Goal: Information Seeking & Learning: Understand process/instructions

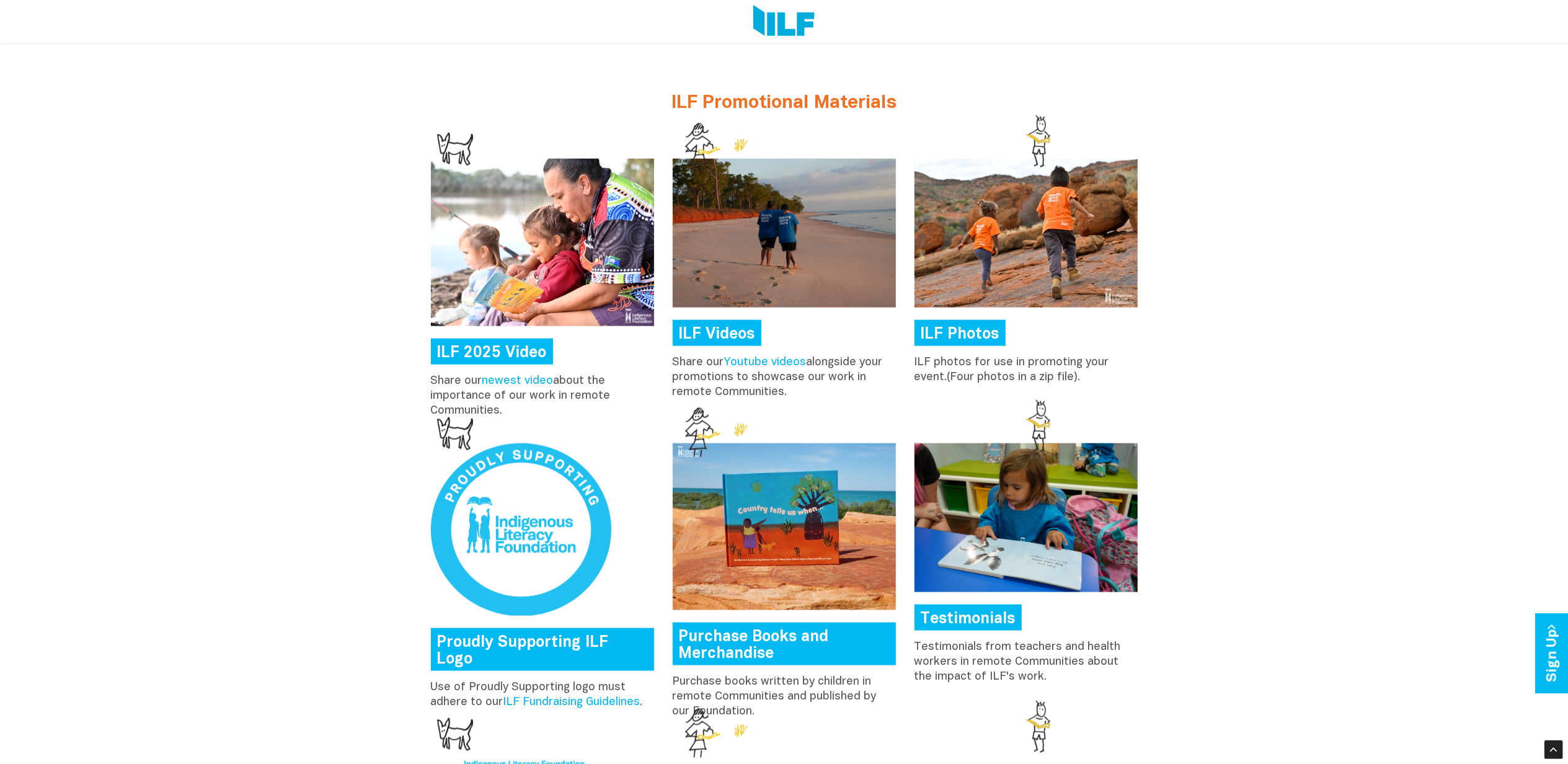
scroll to position [1322, 0]
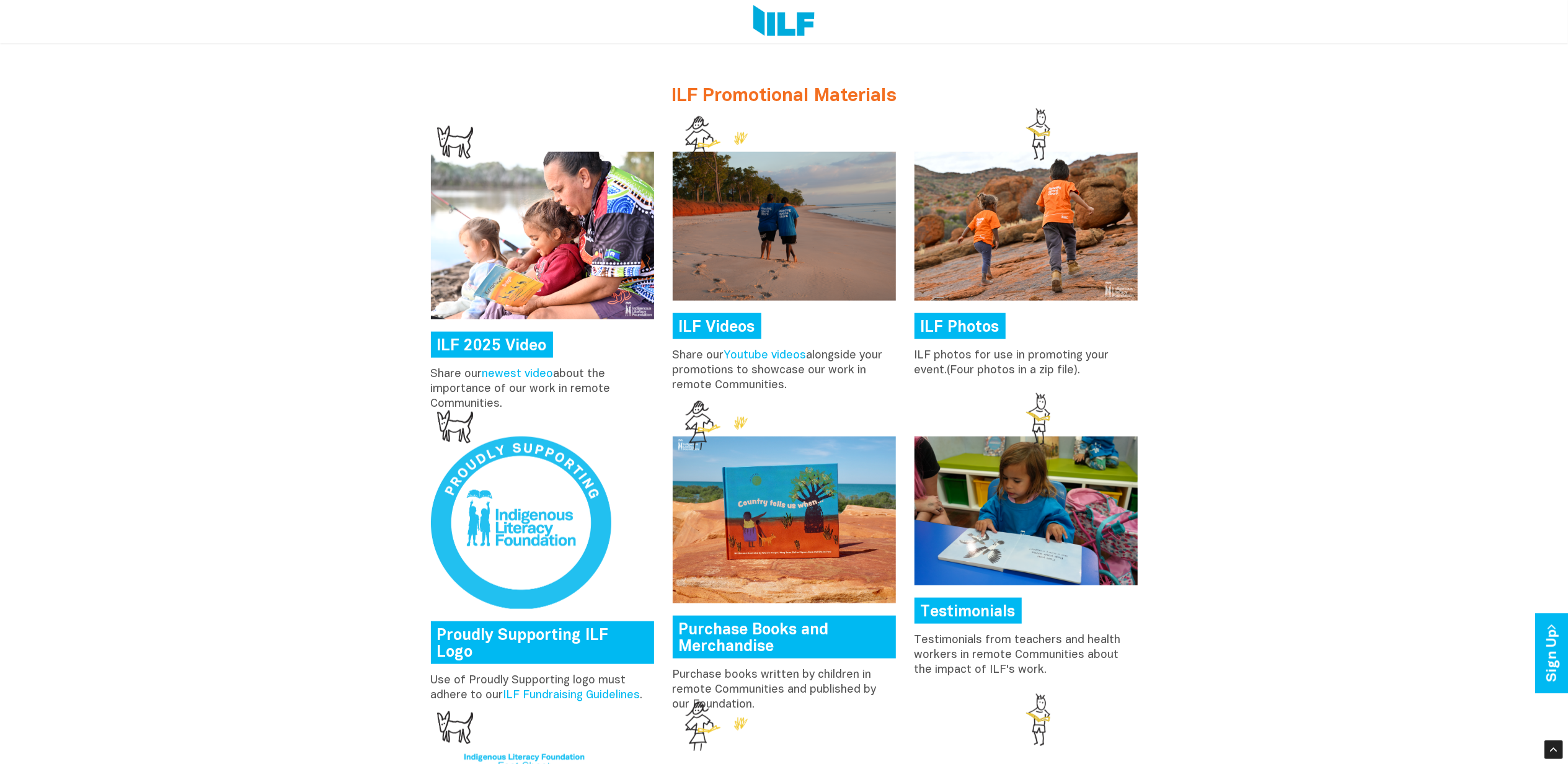
click at [968, 318] on link "ILF Photos" at bounding box center [959, 326] width 91 height 26
click at [986, 620] on link "Testimonials" at bounding box center [968, 610] width 108 height 26
click at [1439, 281] on div "Make Your Fundraiser Great! Purchase T-shirts Use the code "FUNDRAISER" to rece…" at bounding box center [784, 48] width 1568 height 1358
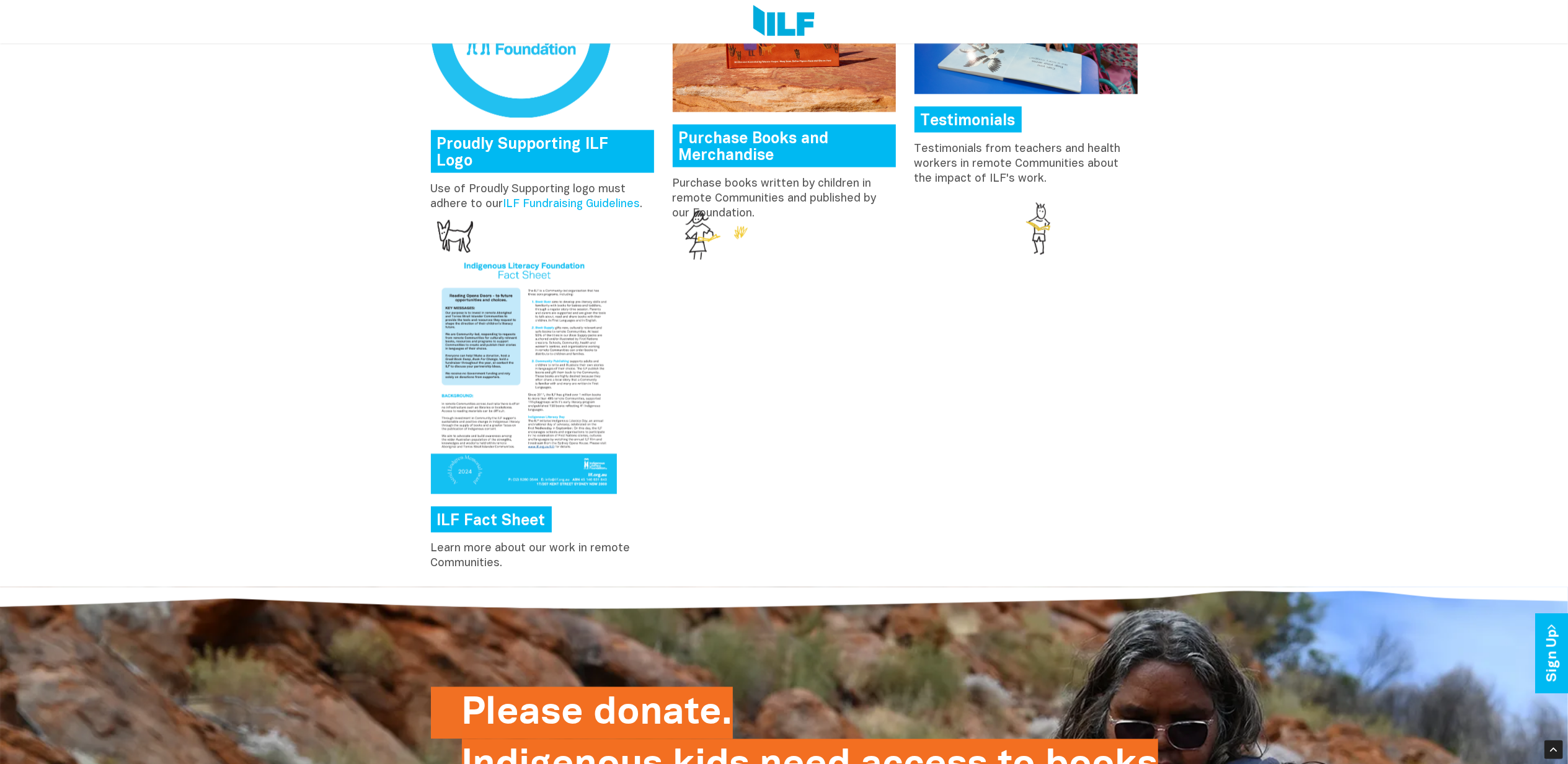
scroll to position [1487, 0]
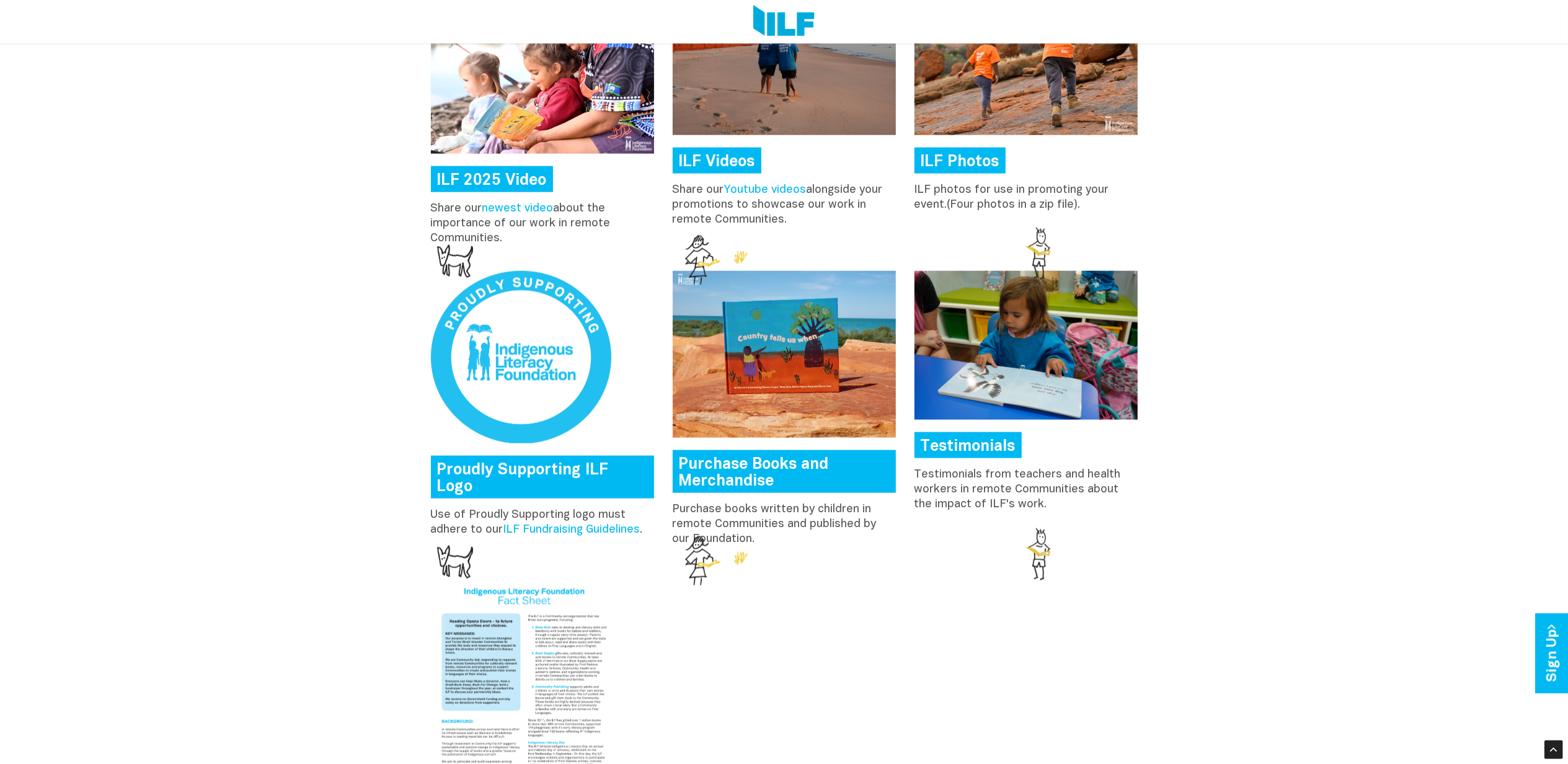
click at [524, 425] on img at bounding box center [521, 356] width 180 height 172
click at [551, 524] on link "ILF Fundraising Guidelines" at bounding box center [572, 529] width 137 height 11
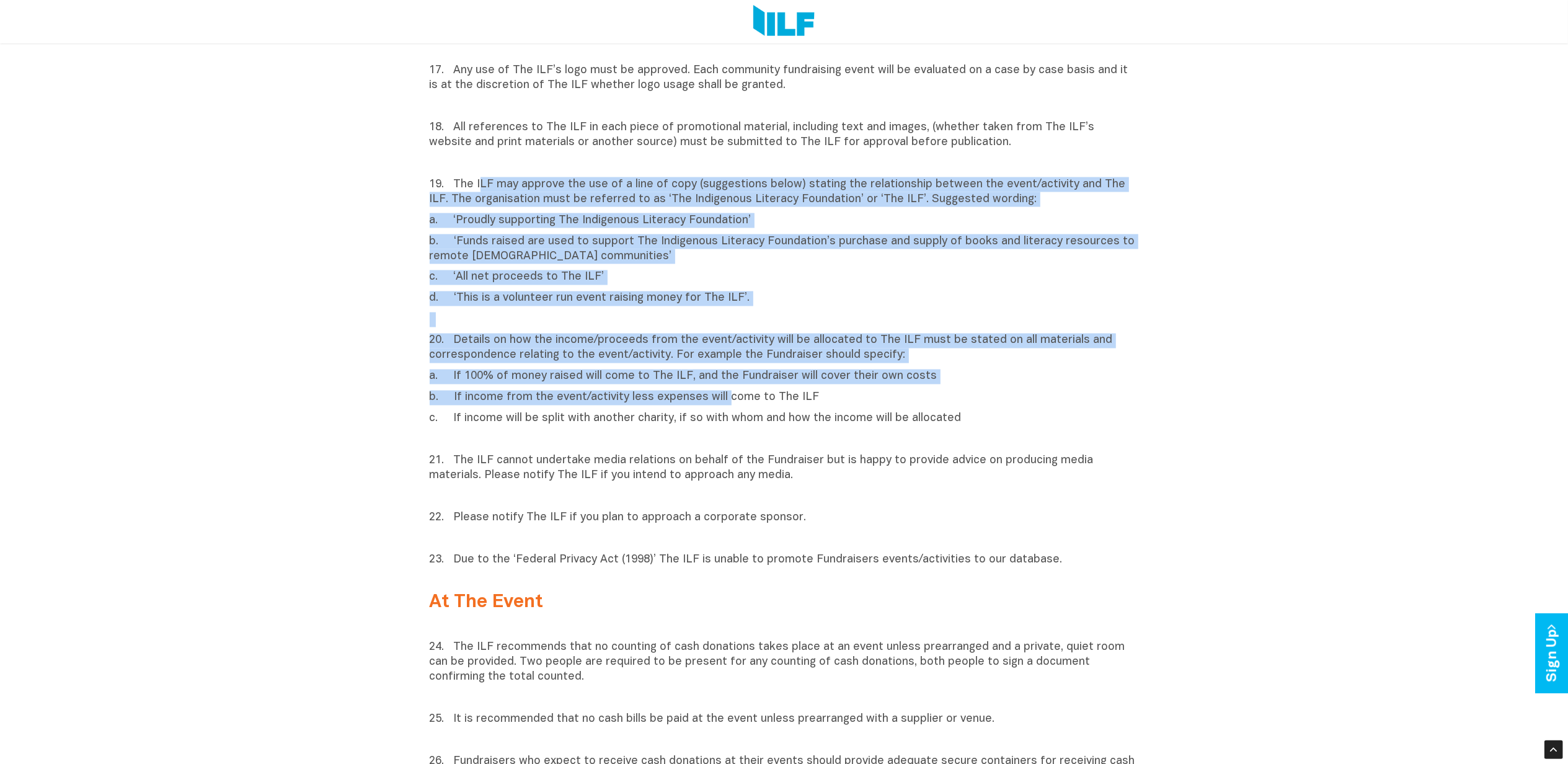
drag, startPoint x: 482, startPoint y: 159, endPoint x: 724, endPoint y: 393, distance: 336.6
click at [724, 393] on div "17. Any use of The ILF’s logo must be approved. Each community fundraising even…" at bounding box center [784, 413] width 709 height 742
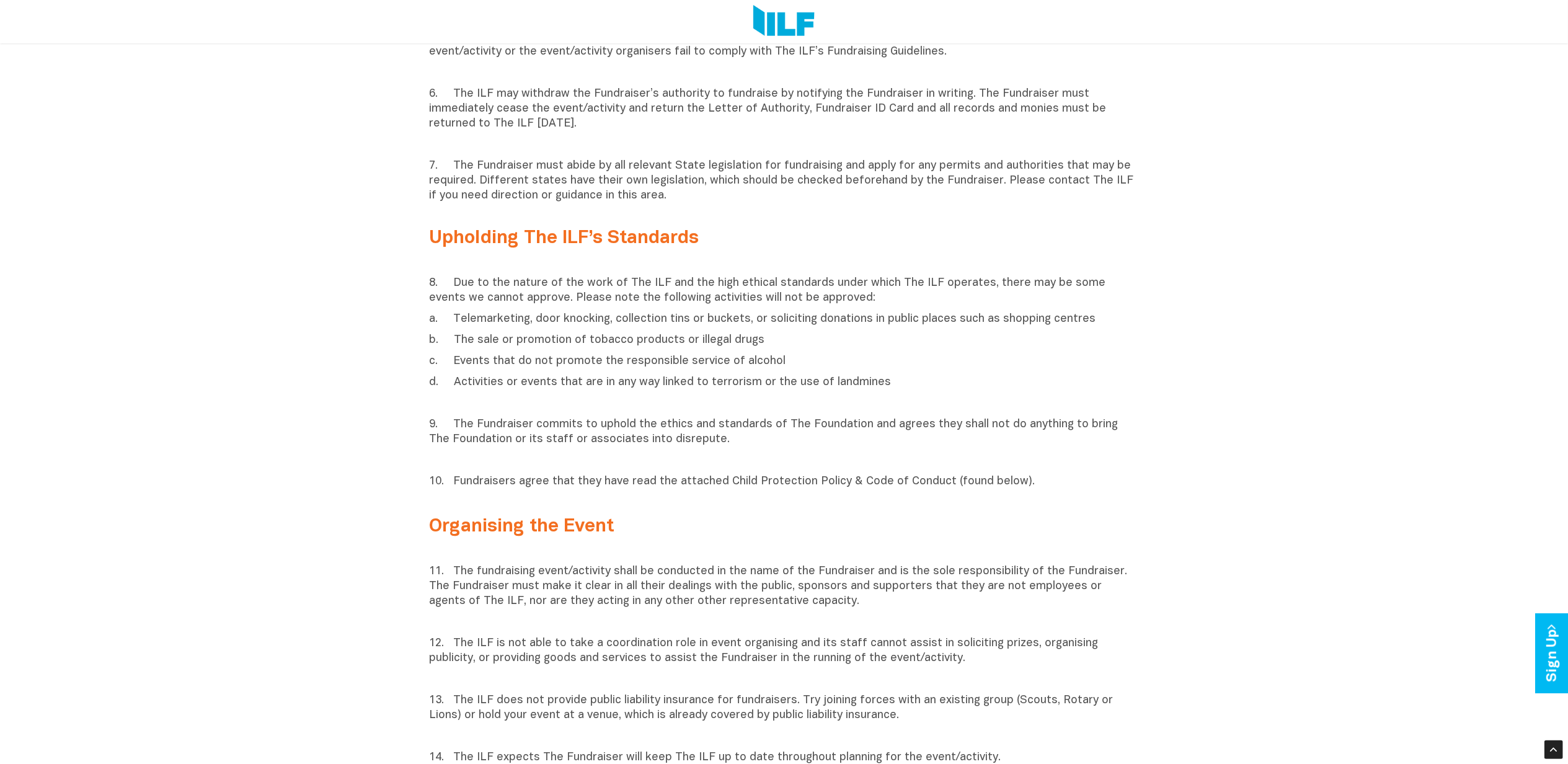
scroll to position [1677, 0]
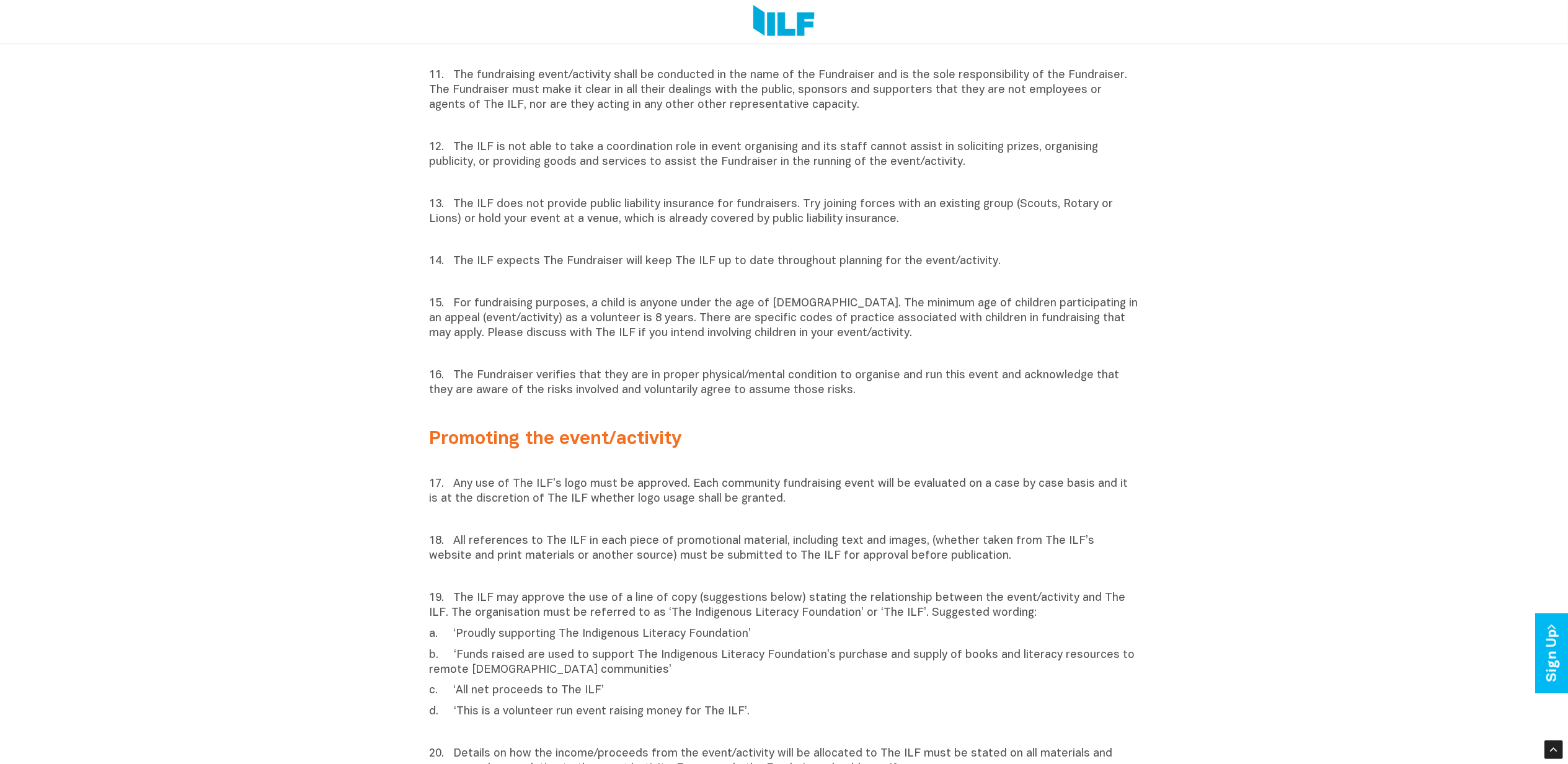
click at [737, 455] on p at bounding box center [784, 462] width 709 height 15
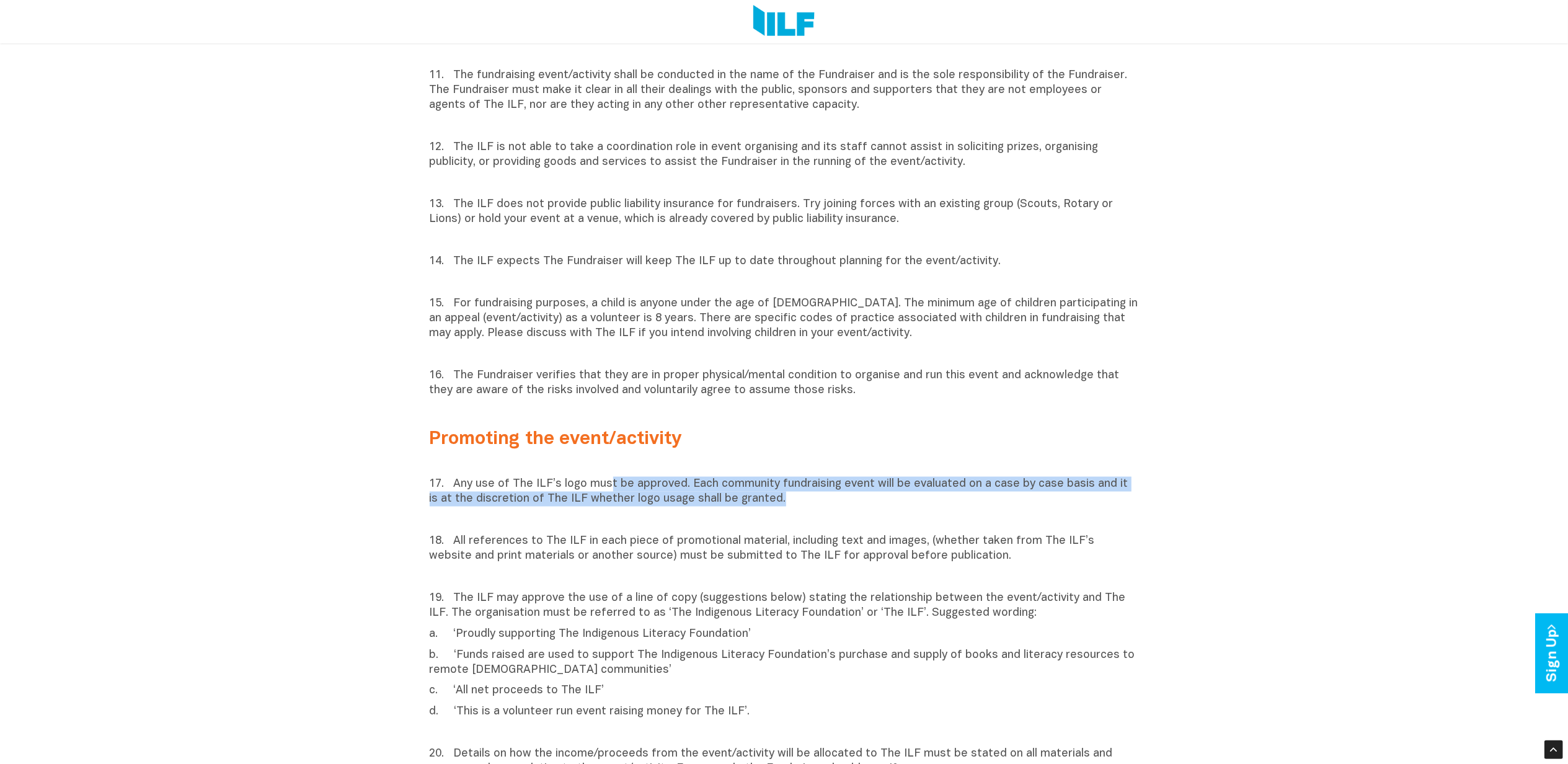
drag, startPoint x: 635, startPoint y: 465, endPoint x: 936, endPoint y: 484, distance: 301.6
click at [936, 484] on p "17. Any use of The ILF’s logo must be approved. Each community fundraising even…" at bounding box center [784, 491] width 709 height 30
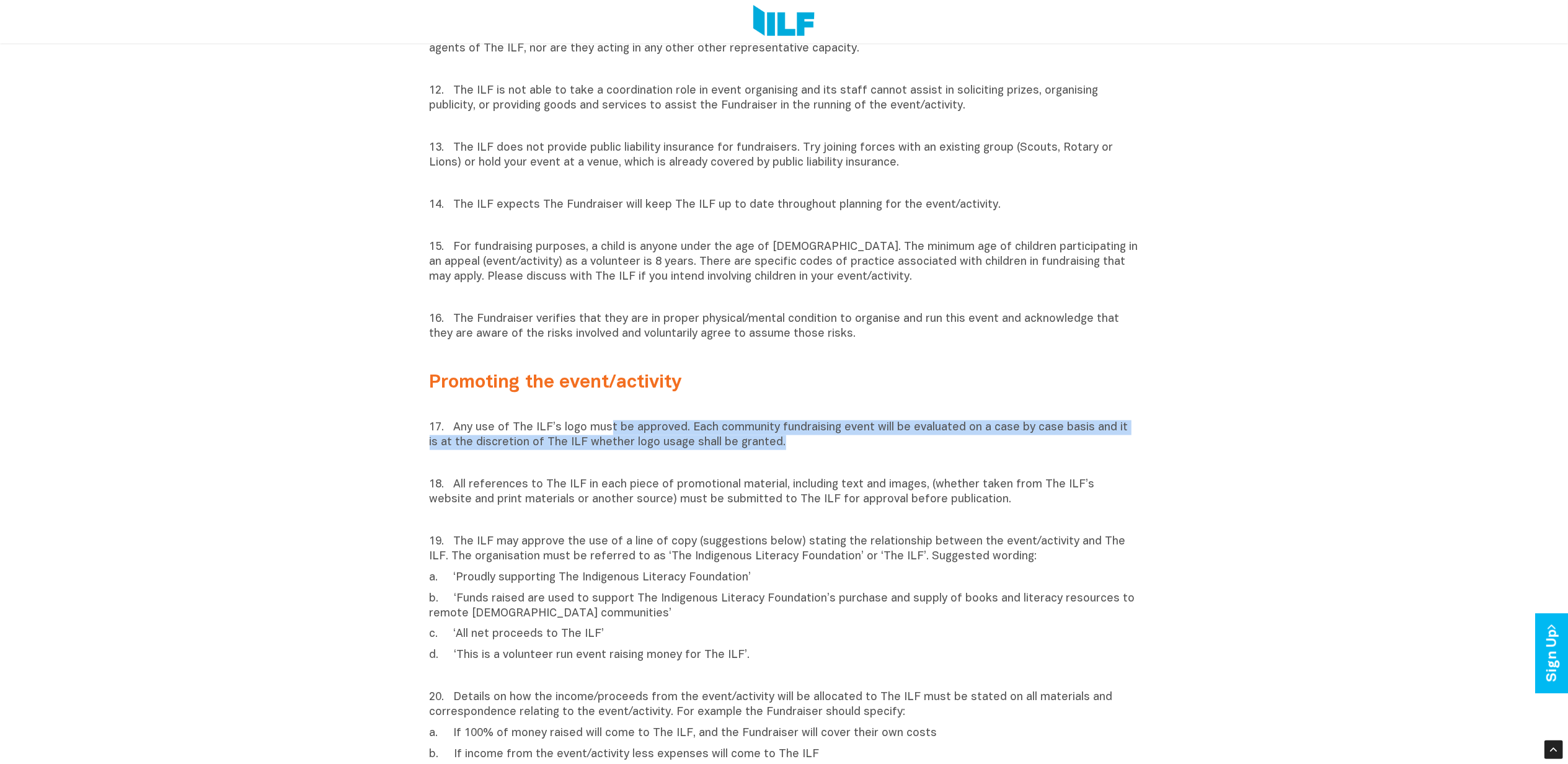
scroll to position [1843, 0]
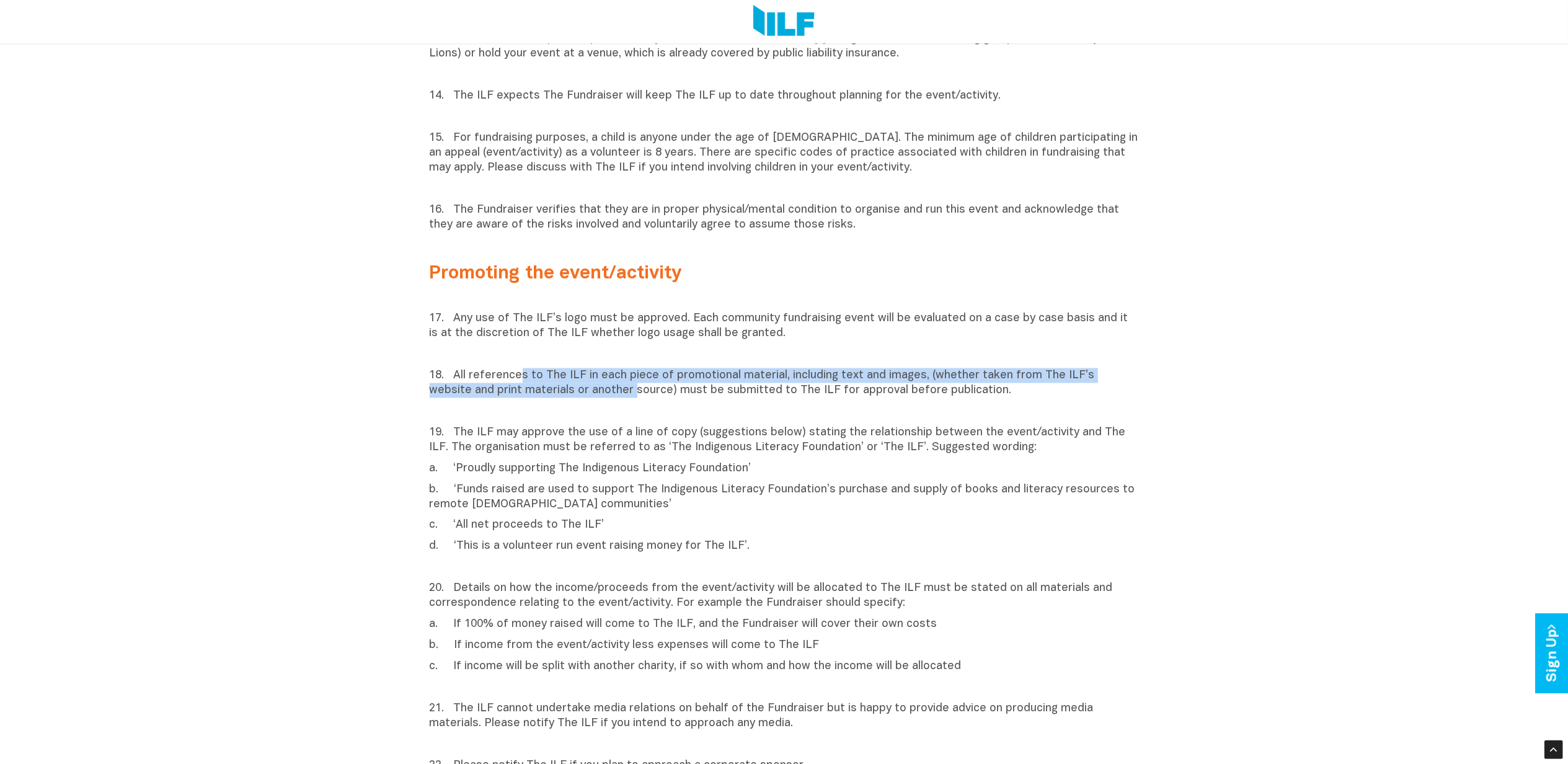
drag, startPoint x: 521, startPoint y: 357, endPoint x: 589, endPoint y: 383, distance: 72.8
click at [589, 383] on p "18. All references to The ILF in each piece of promotional material, including …" at bounding box center [784, 383] width 709 height 30
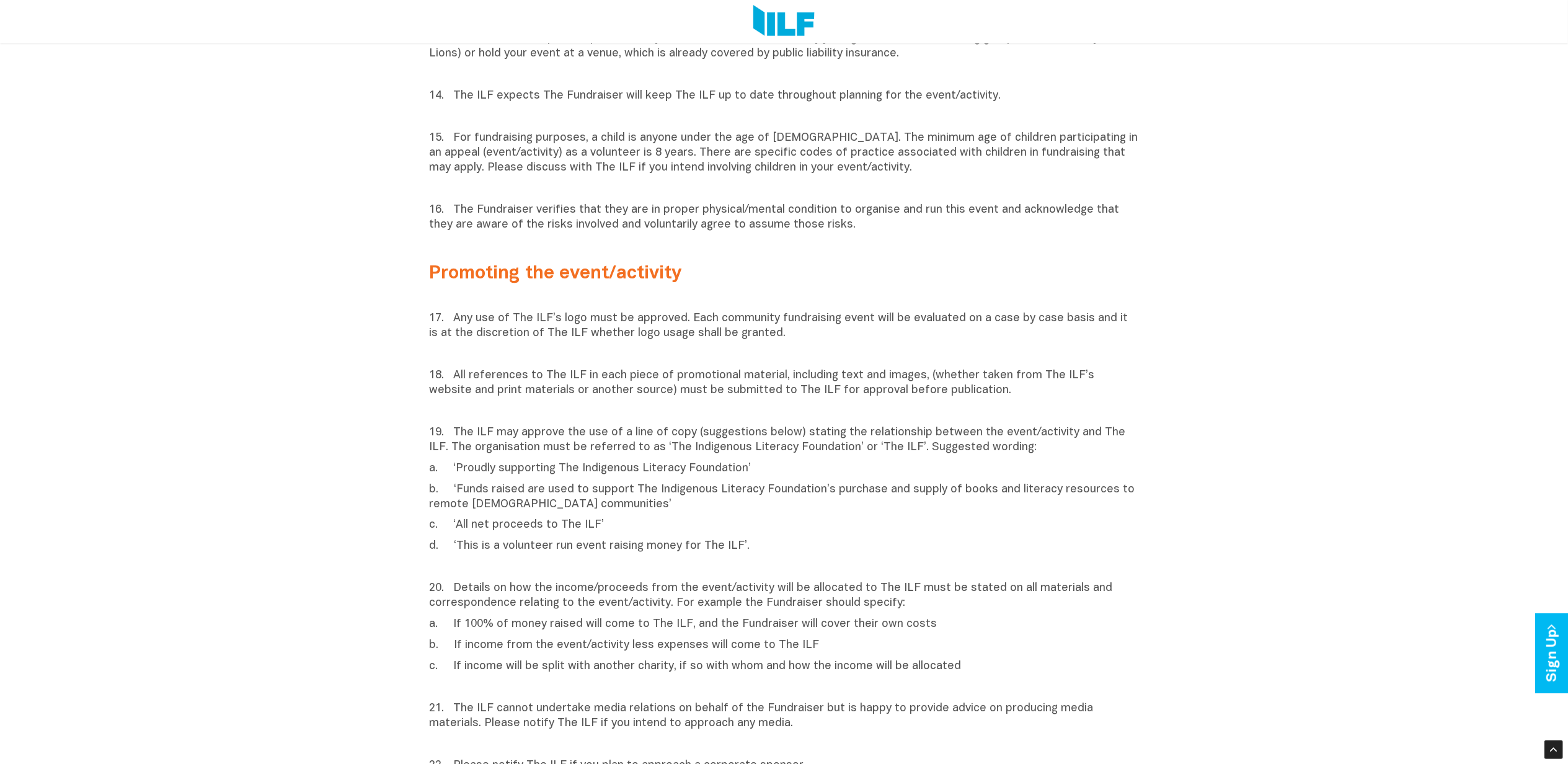
drag, startPoint x: 589, startPoint y: 383, endPoint x: 520, endPoint y: 422, distance: 79.3
click at [520, 425] on p "19. The ILF may approve the use of a line of copy (suggestions below) stating t…" at bounding box center [784, 440] width 709 height 30
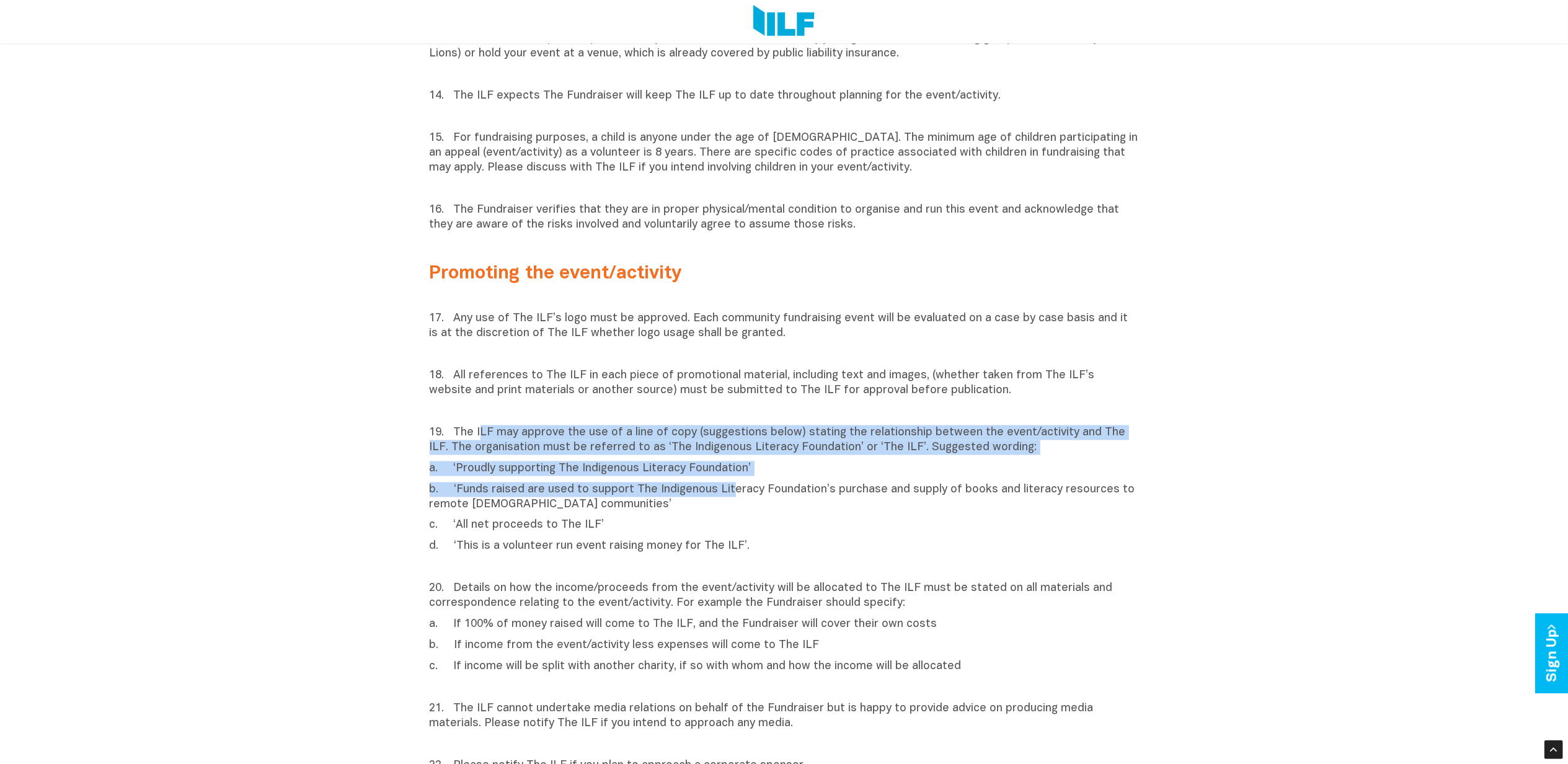
drag, startPoint x: 478, startPoint y: 418, endPoint x: 714, endPoint y: 483, distance: 244.8
click at [714, 483] on div "17. Any use of The ILF’s logo must be approved. Each community fundraising even…" at bounding box center [784, 661] width 709 height 742
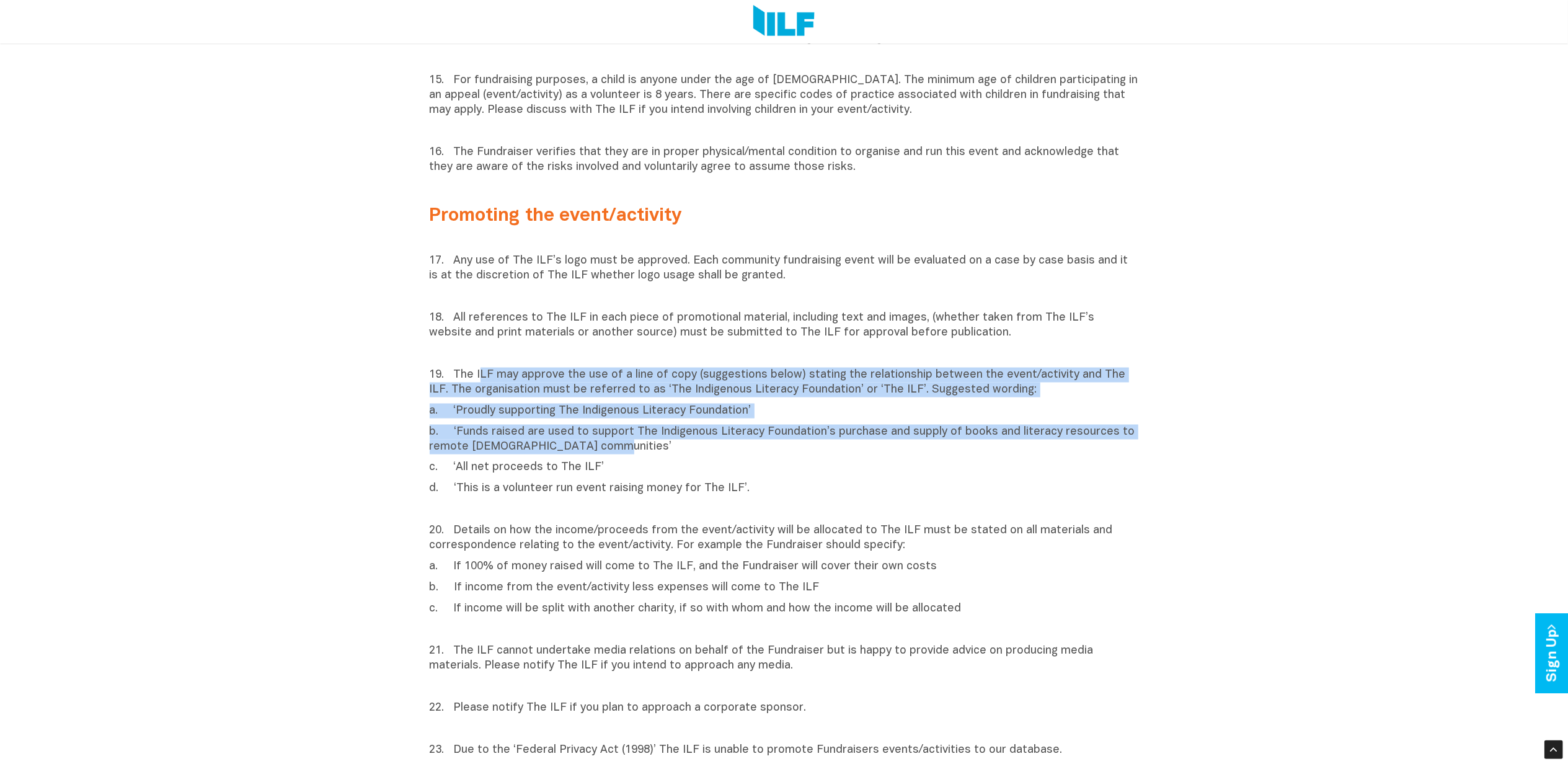
scroll to position [1925, 0]
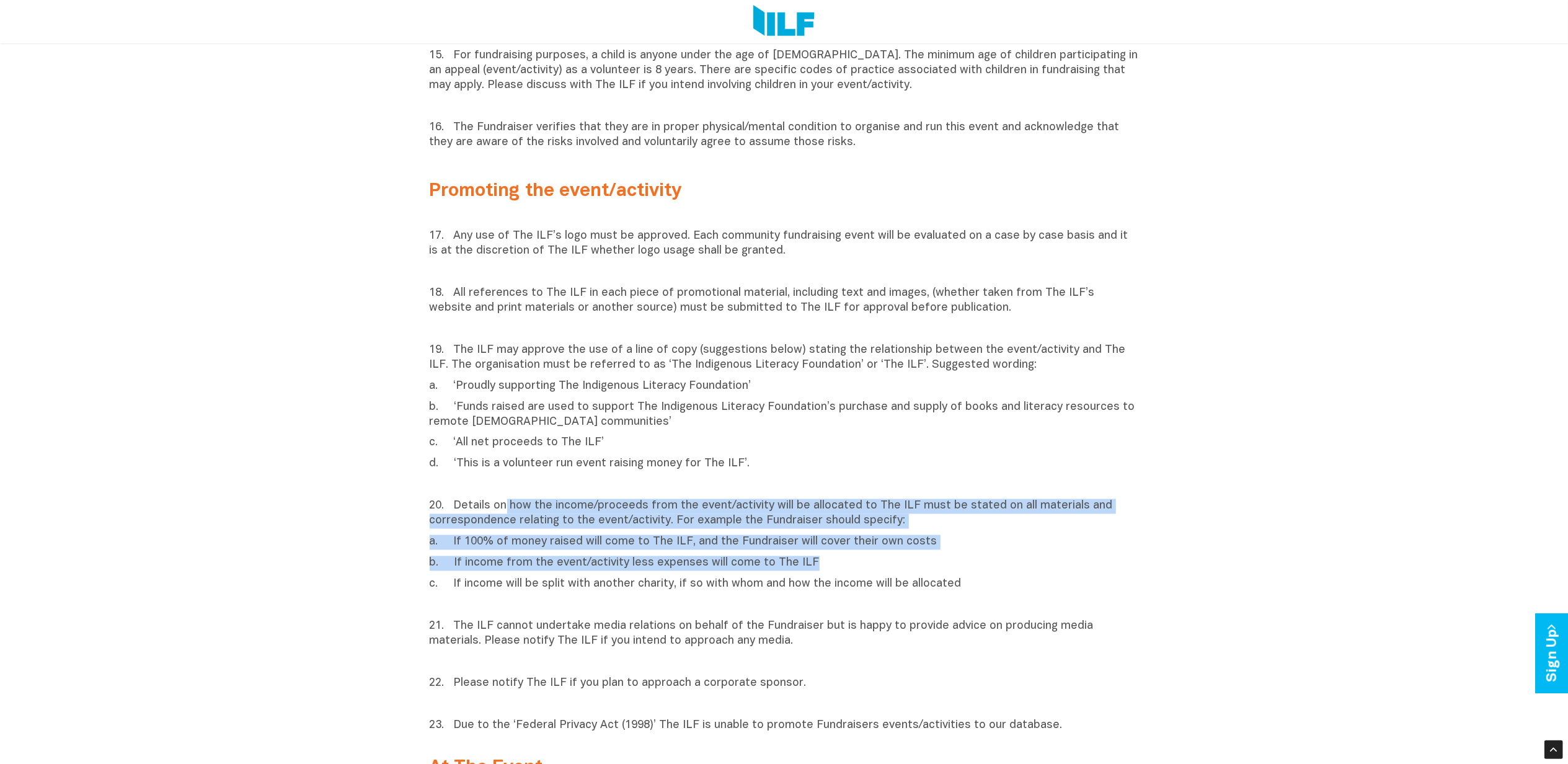
drag, startPoint x: 504, startPoint y: 492, endPoint x: 904, endPoint y: 539, distance: 402.8
click at [904, 539] on div "17. Any use of The ILF’s logo must be approved. Each community fundraising even…" at bounding box center [784, 578] width 709 height 742
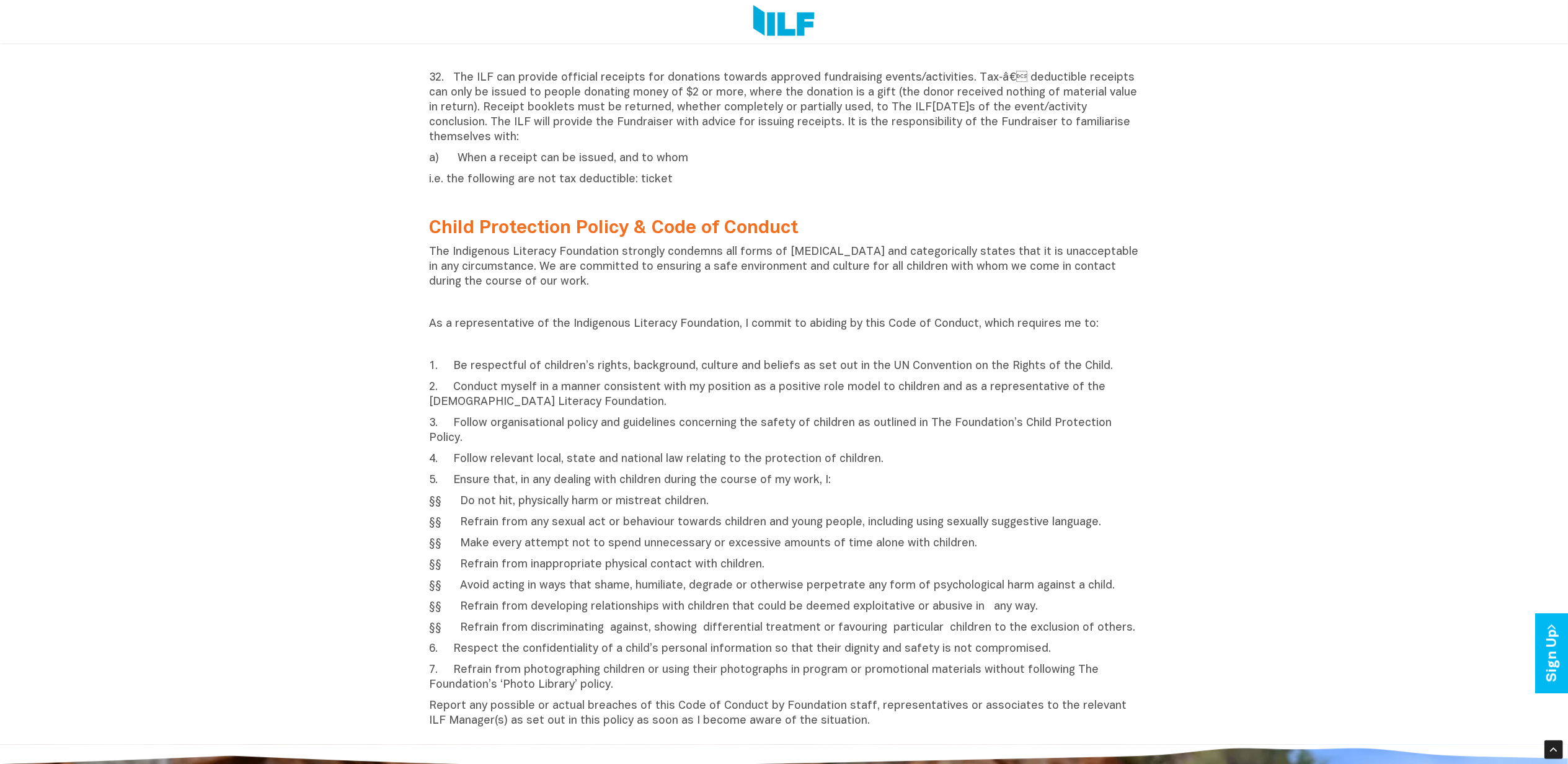
scroll to position [3248, 0]
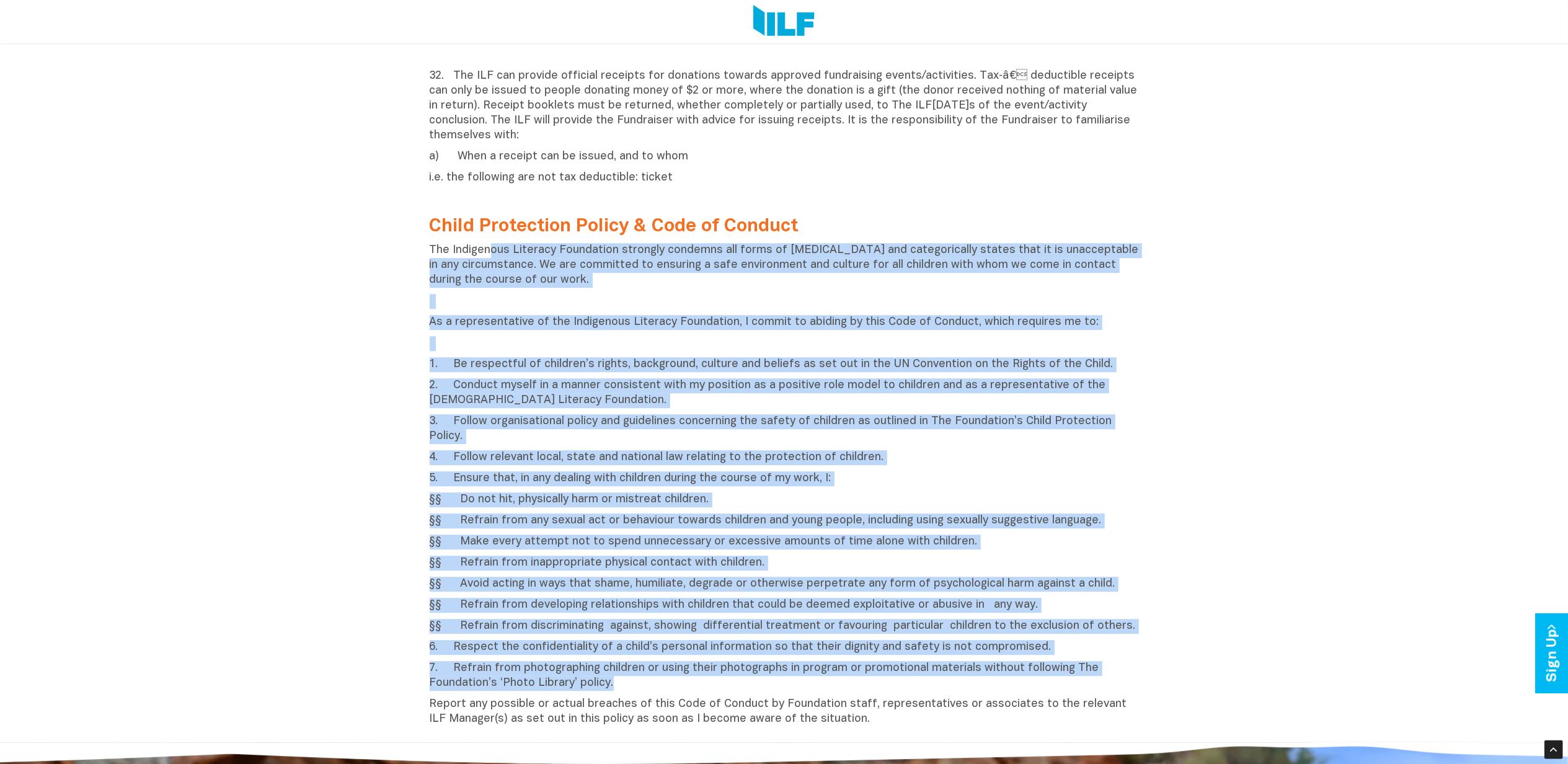
drag, startPoint x: 489, startPoint y: 216, endPoint x: 670, endPoint y: 633, distance: 454.6
click at [670, 633] on div "The Indigenous Literacy Foundation strongly condemns all forms of [MEDICAL_DATA…" at bounding box center [784, 484] width 709 height 483
click at [670, 661] on p "7. Refrain from photographing children or using their photographs in program or…" at bounding box center [784, 676] width 709 height 30
